Goal: Task Accomplishment & Management: Manage account settings

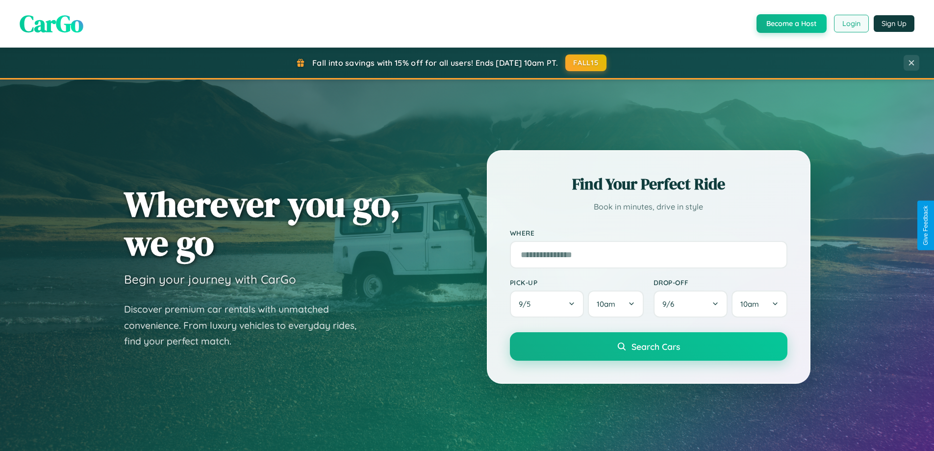
click at [851, 24] on button "Login" at bounding box center [851, 24] width 35 height 18
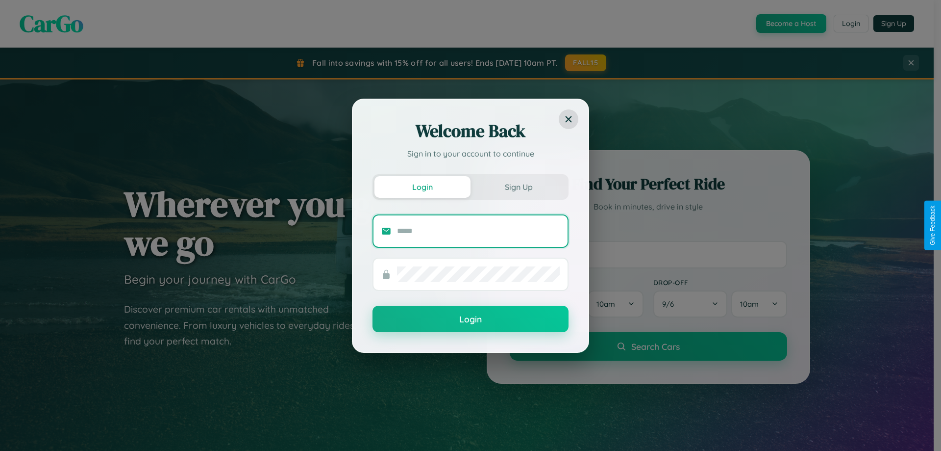
click at [478, 230] on input "text" at bounding box center [478, 231] width 163 height 16
type input "**********"
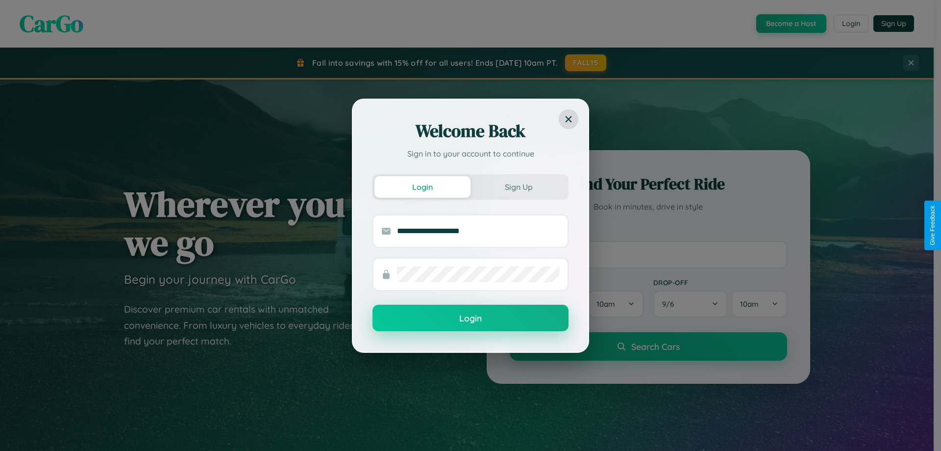
click at [471, 318] on button "Login" at bounding box center [471, 317] width 196 height 26
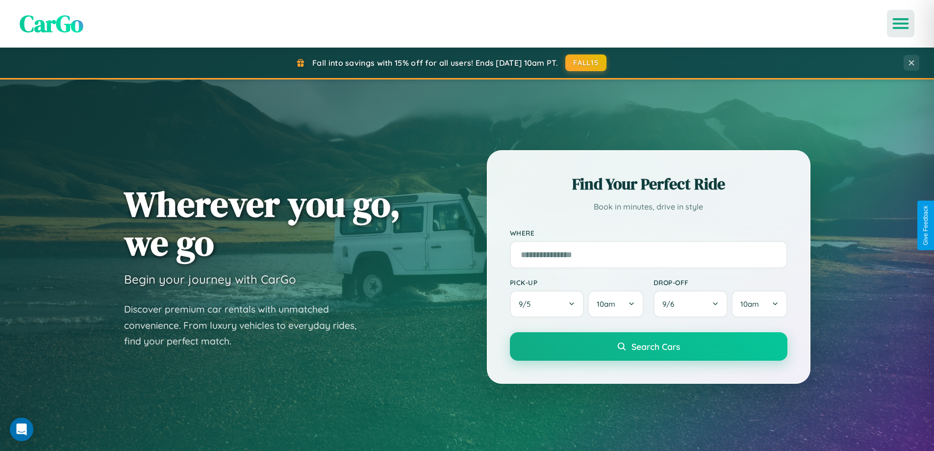
click at [901, 24] on icon "Open menu" at bounding box center [901, 23] width 14 height 9
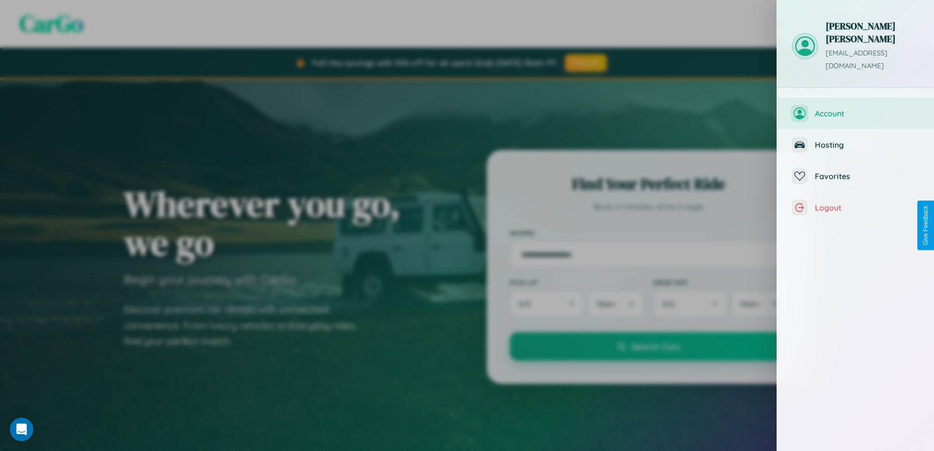
click at [855, 108] on span "Account" at bounding box center [867, 113] width 104 height 10
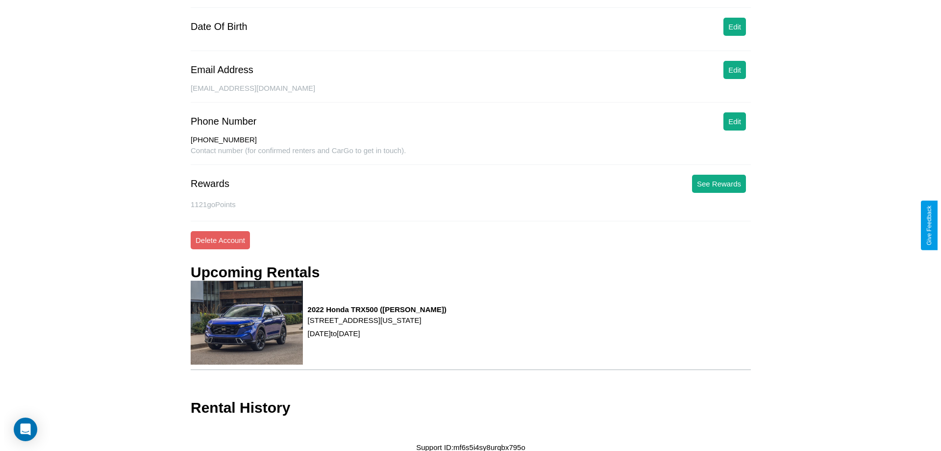
scroll to position [121, 0]
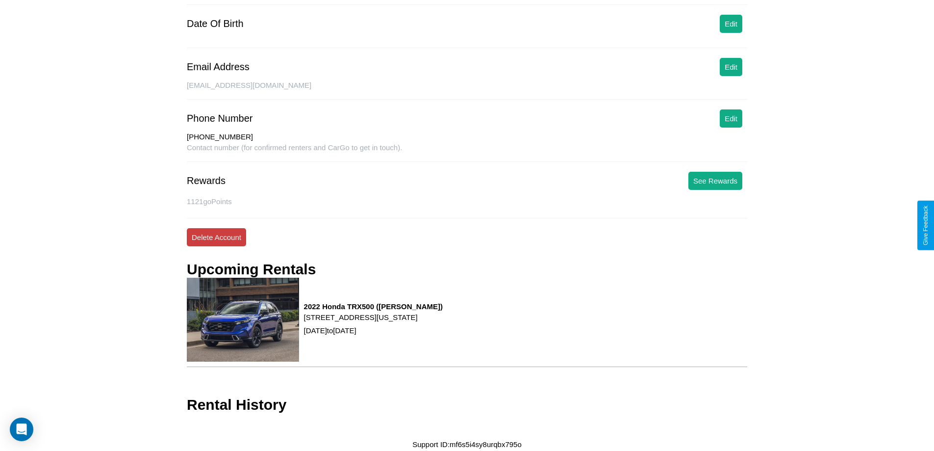
click at [216, 237] on button "Delete Account" at bounding box center [216, 237] width 59 height 18
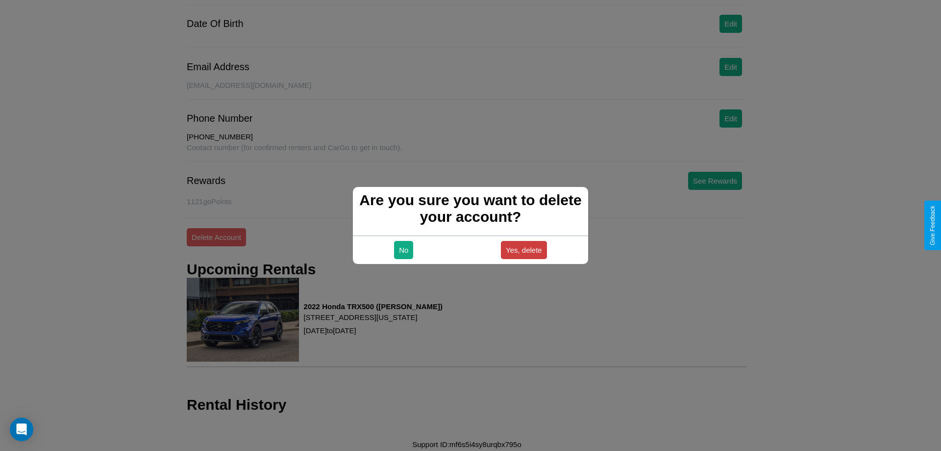
click at [524, 250] on button "Yes, delete" at bounding box center [524, 250] width 46 height 18
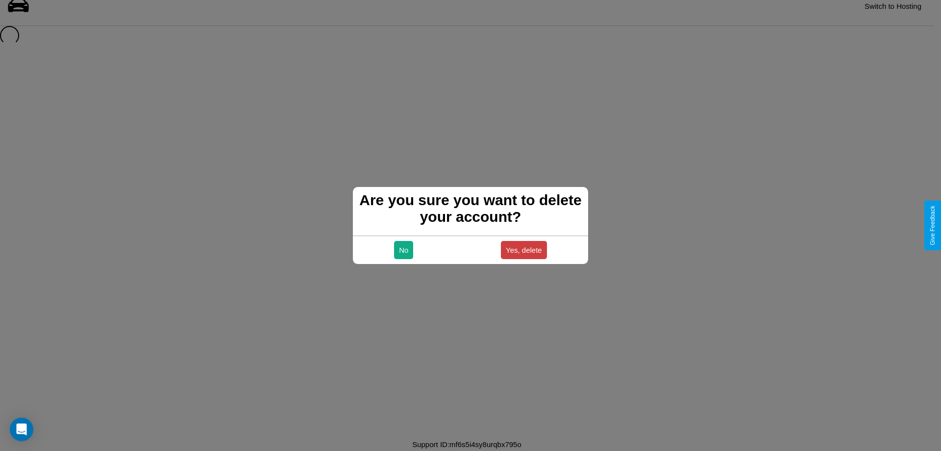
scroll to position [13, 0]
